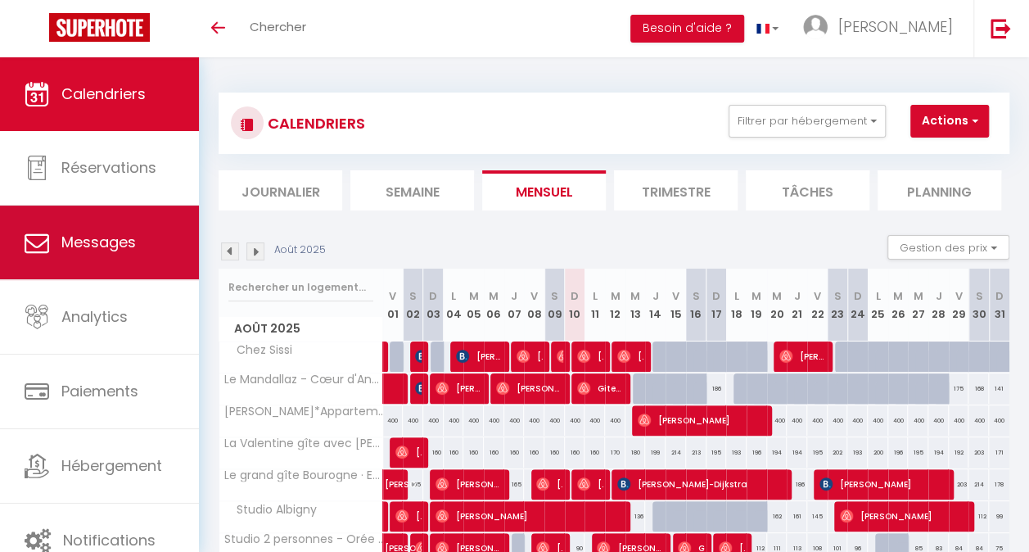
scroll to position [201, 0]
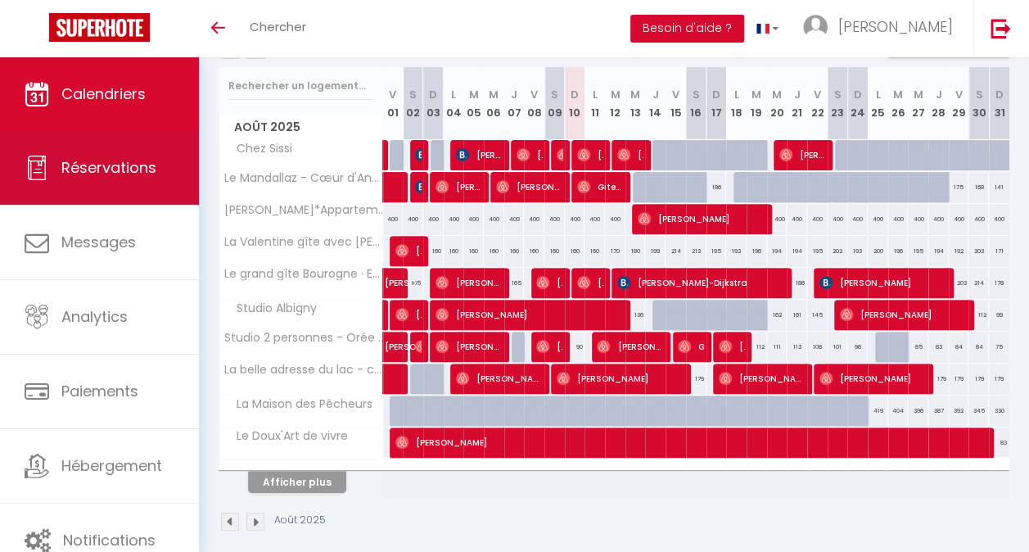
click at [138, 176] on span "Réservations" at bounding box center [108, 167] width 95 height 20
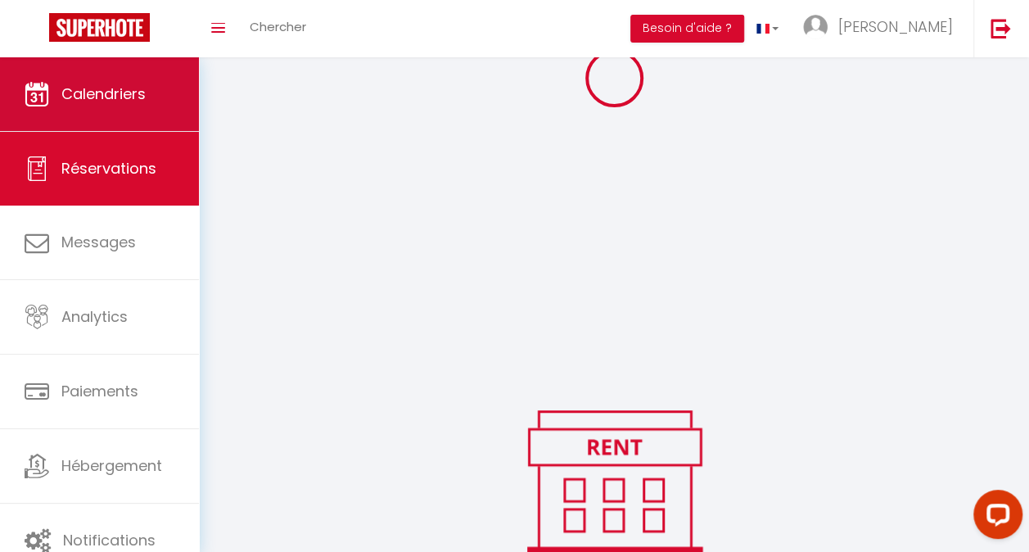
scroll to position [233, 0]
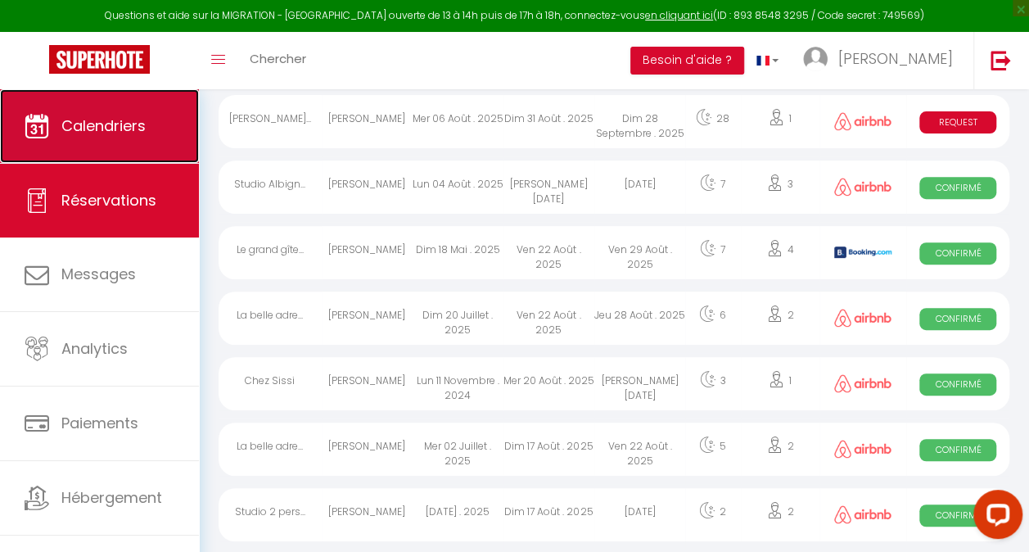
click at [127, 108] on link "Calendriers" at bounding box center [99, 126] width 199 height 74
